Goal: Find specific page/section

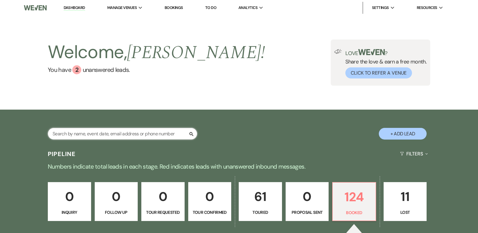
click at [84, 130] on input "text" at bounding box center [122, 134] width 149 height 12
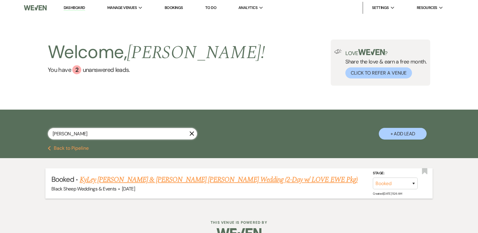
type input "[PERSON_NAME]"
click at [144, 178] on link "KyLey [PERSON_NAME] & [PERSON_NAME] [PERSON_NAME] Wedding (2-Day w/ LOVE EWE Pk…" at bounding box center [219, 179] width 278 height 11
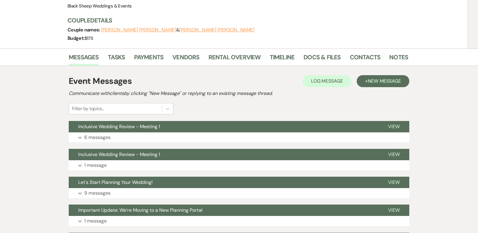
scroll to position [74, 0]
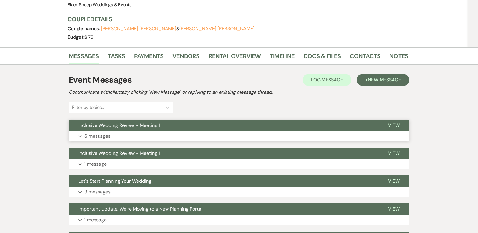
click at [81, 135] on use "button" at bounding box center [79, 136] width 3 height 2
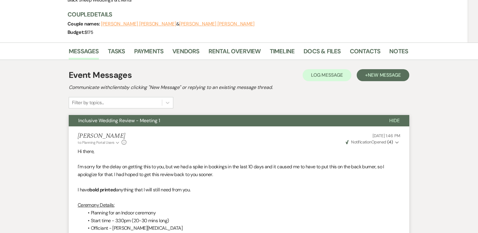
scroll to position [0, 0]
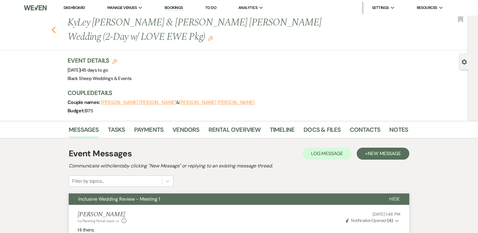
click at [53, 30] on use "button" at bounding box center [54, 30] width 4 height 7
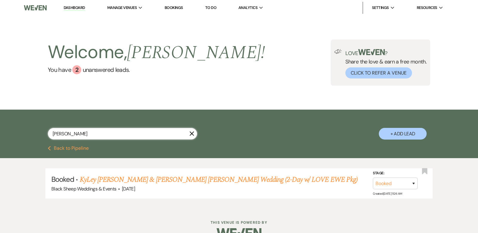
drag, startPoint x: 69, startPoint y: 136, endPoint x: 10, endPoint y: 136, distance: 59.5
click at [10, 136] on div "[PERSON_NAME] X + Add Lead" at bounding box center [239, 127] width 478 height 36
